Goal: Task Accomplishment & Management: Complete application form

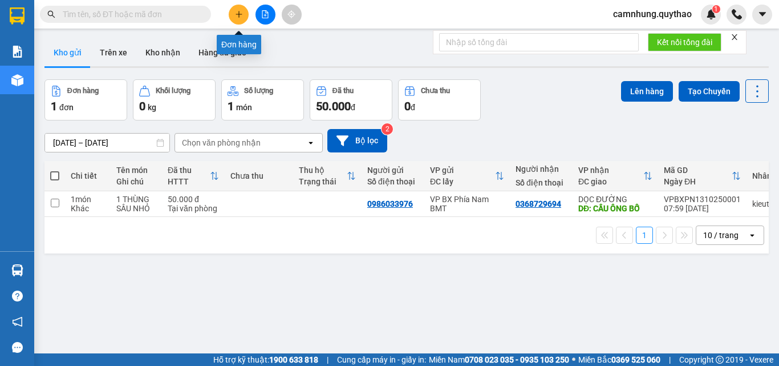
drag, startPoint x: 0, startPoint y: 0, endPoint x: 242, endPoint y: 17, distance: 242.5
click at [242, 17] on icon "plus" at bounding box center [239, 14] width 8 height 8
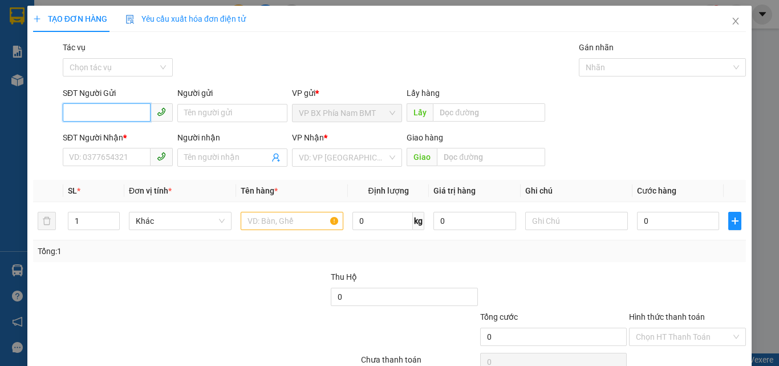
click at [112, 108] on input "SĐT Người Gửi" at bounding box center [107, 112] width 88 height 18
type input "0899145556"
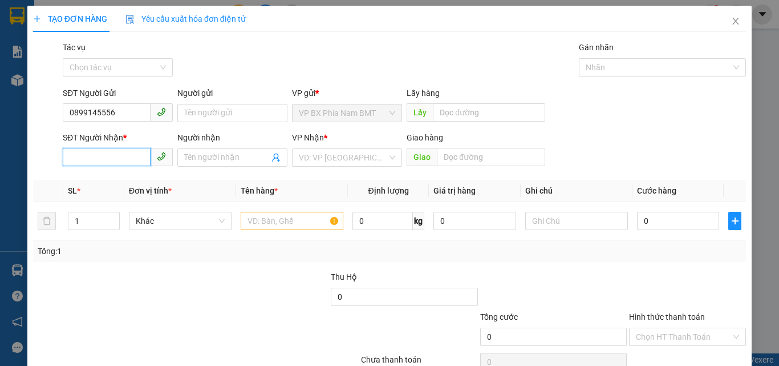
click at [64, 163] on input "SĐT Người Nhận *" at bounding box center [107, 157] width 88 height 18
click at [82, 159] on input "SĐT Người Nhận *" at bounding box center [107, 157] width 88 height 18
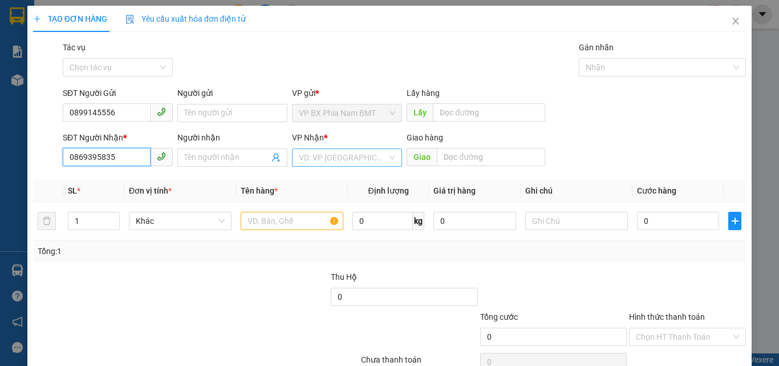
type input "0869395835"
click at [330, 158] on input "search" at bounding box center [343, 157] width 88 height 17
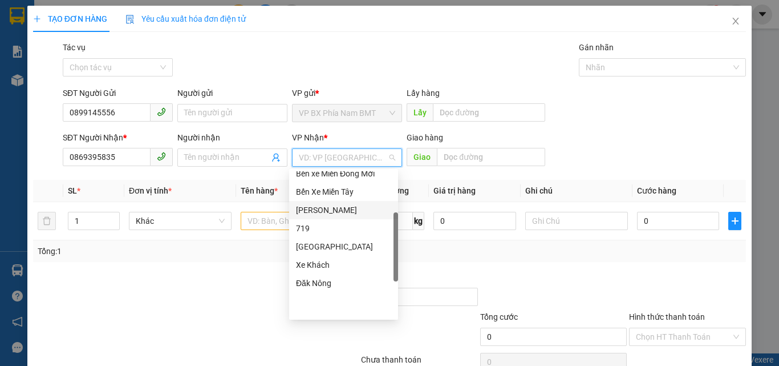
scroll to position [171, 0]
click at [330, 258] on div "Xe Khách" at bounding box center [343, 265] width 109 height 18
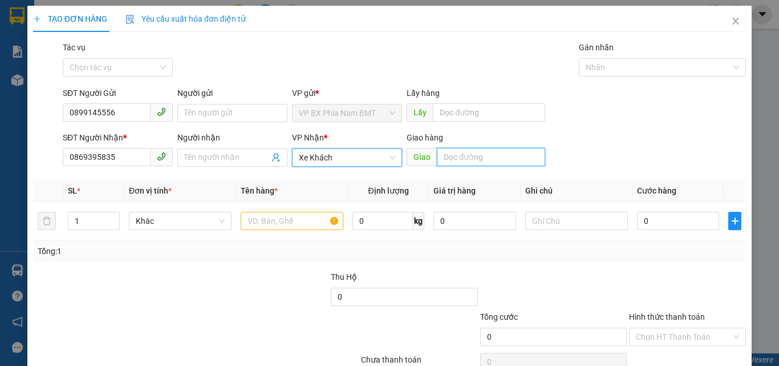
click at [451, 157] on input "text" at bounding box center [491, 157] width 108 height 18
type input "BX LONG AN"
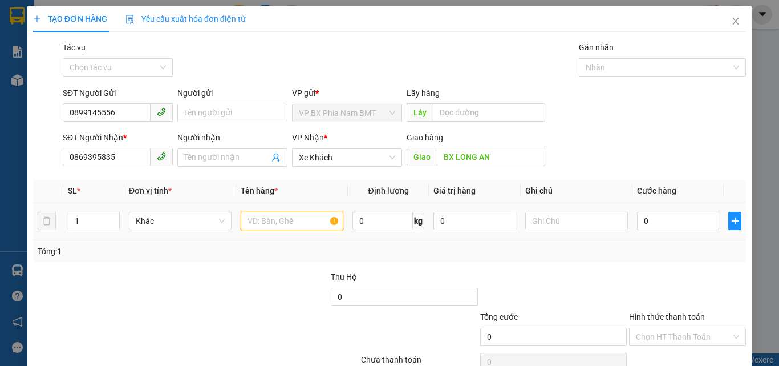
click at [296, 224] on input "text" at bounding box center [292, 221] width 103 height 18
type input "1"
type input "9"
type input "10 THÙNG GIẤY + 1 BAO N"
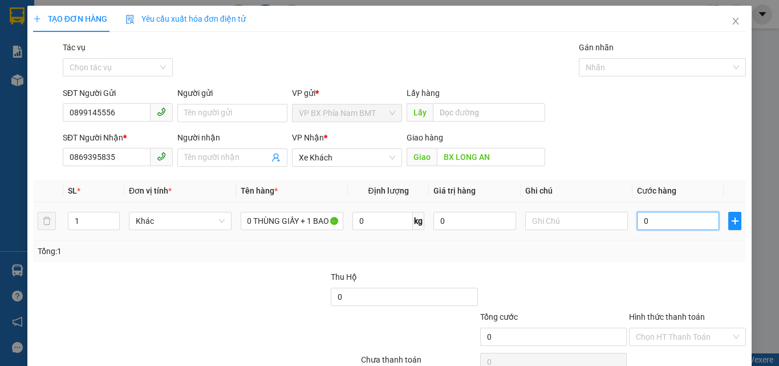
scroll to position [0, 0]
click at [645, 219] on input "0" at bounding box center [678, 221] width 82 height 18
type input "4"
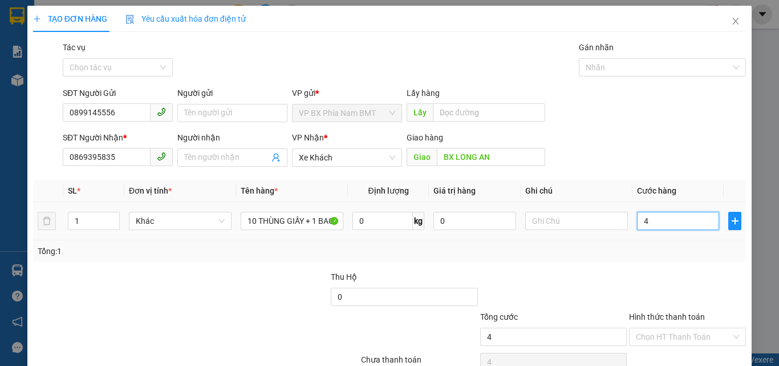
type input "46"
type input "460"
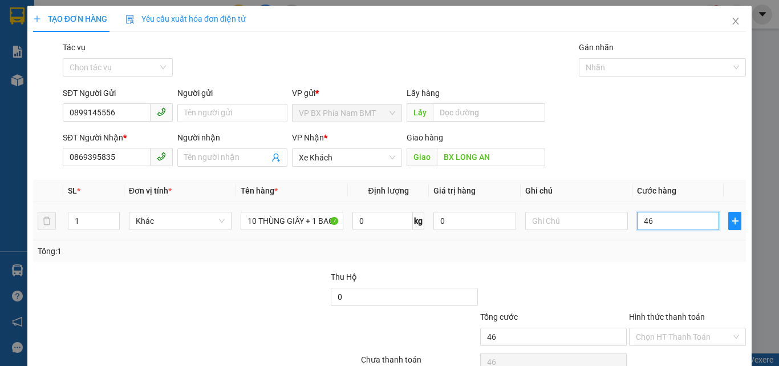
type input "460"
type input "4.600"
type input "46.000"
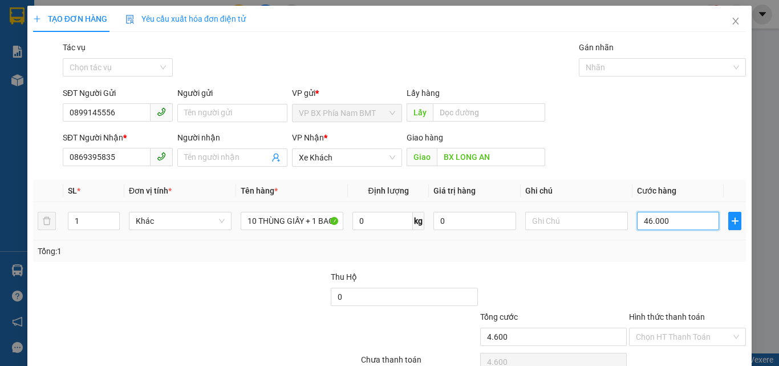
type input "46.000"
type input "460.000"
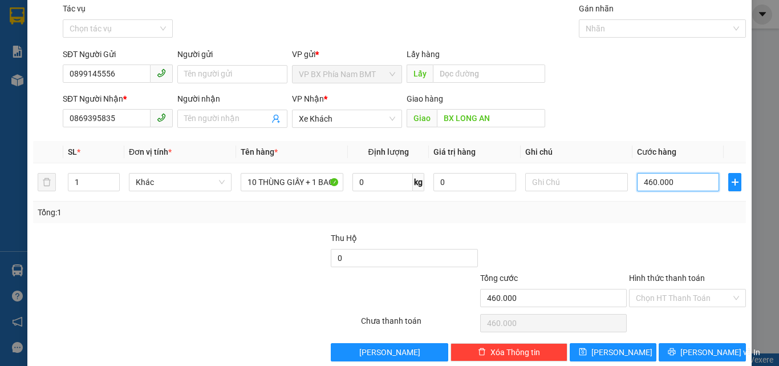
scroll to position [56, 0]
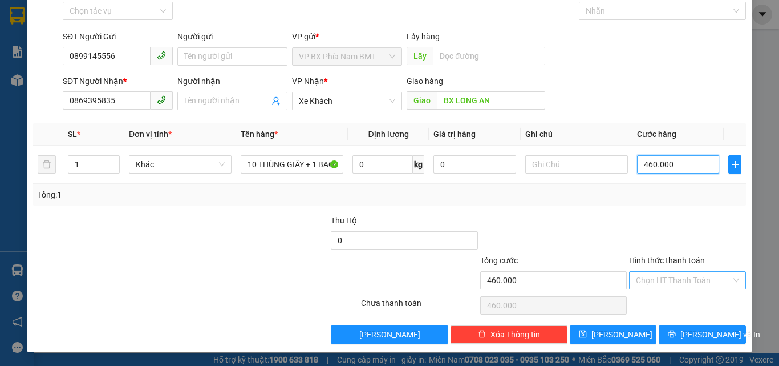
type input "460.000"
click at [689, 274] on input "Hình thức thanh toán" at bounding box center [683, 280] width 95 height 17
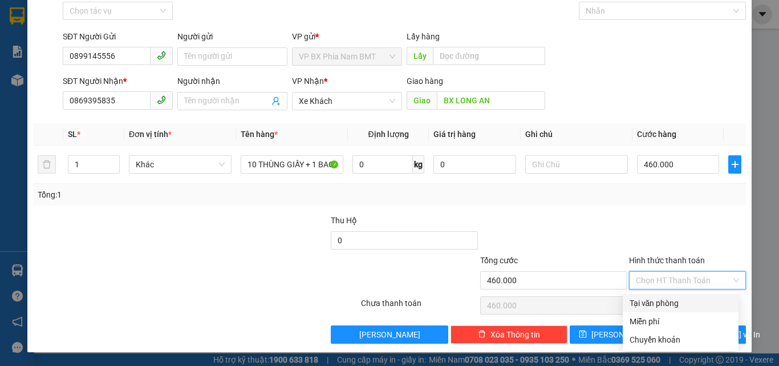
click at [685, 302] on div "Tại văn phòng" at bounding box center [681, 303] width 102 height 13
type input "0"
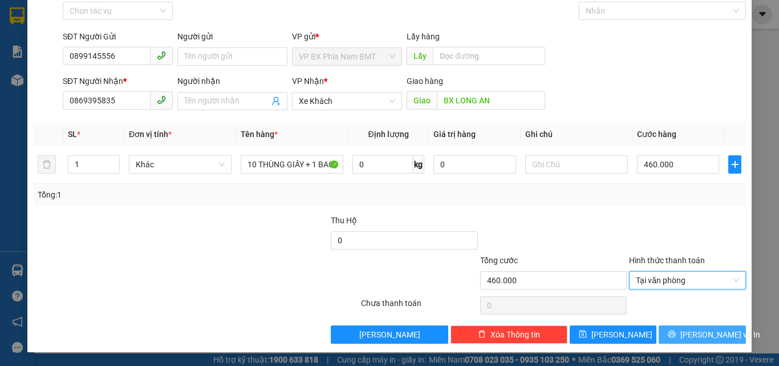
click at [683, 329] on button "[PERSON_NAME] và In" at bounding box center [702, 334] width 87 height 18
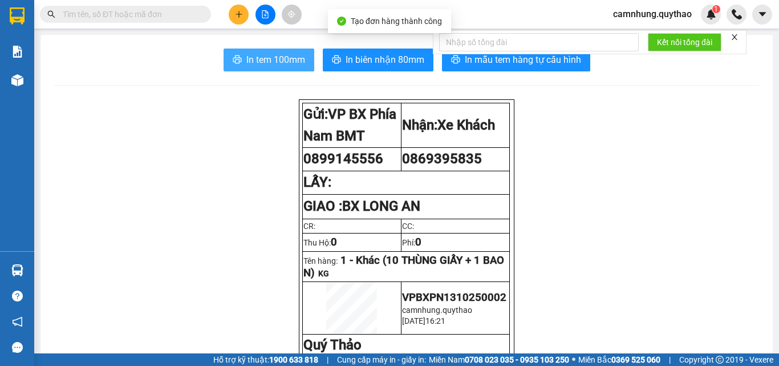
click at [274, 58] on span "In tem 100mm" at bounding box center [275, 59] width 59 height 14
